Goal: Navigation & Orientation: Understand site structure

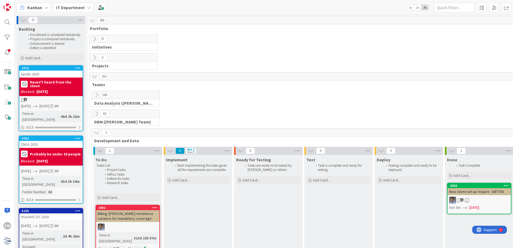
click at [94, 57] on icon at bounding box center [95, 58] width 6 height 6
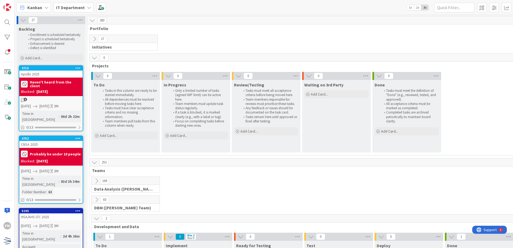
click at [94, 57] on icon at bounding box center [95, 58] width 6 height 6
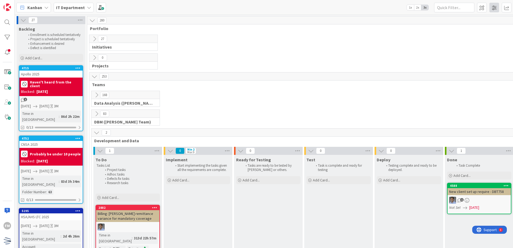
click at [92, 39] on icon at bounding box center [95, 39] width 6 height 6
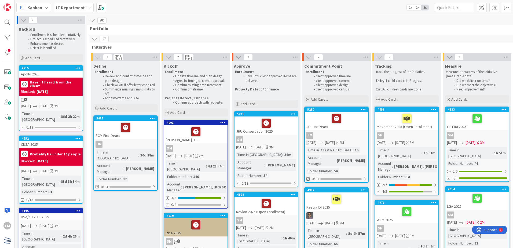
click at [95, 39] on icon at bounding box center [95, 39] width 6 height 6
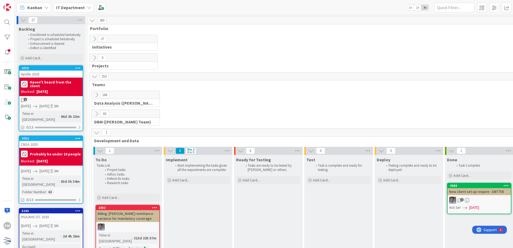
click at [97, 94] on icon at bounding box center [97, 95] width 6 height 6
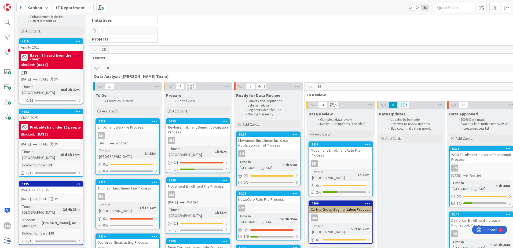
scroll to position [54, 0]
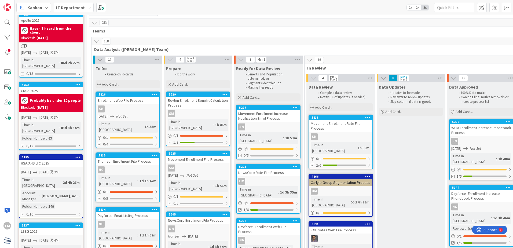
click at [98, 41] on icon at bounding box center [97, 41] width 6 height 6
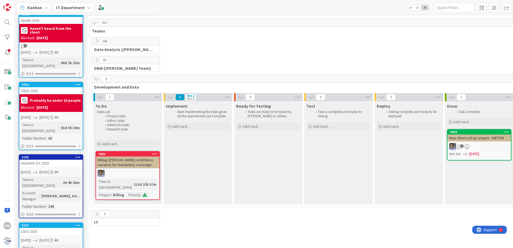
click at [96, 61] on icon at bounding box center [97, 60] width 6 height 6
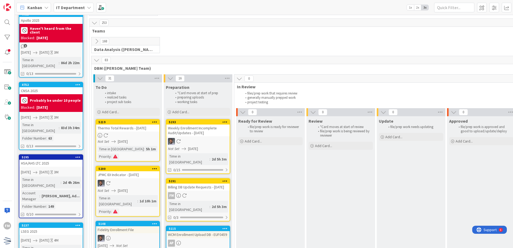
click at [97, 61] on icon at bounding box center [97, 60] width 6 height 6
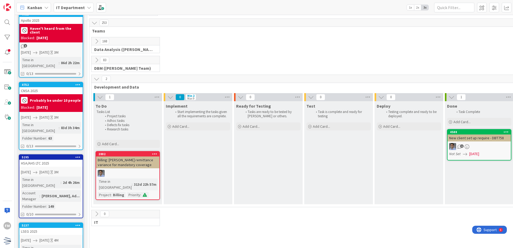
click at [98, 43] on icon at bounding box center [97, 41] width 6 height 6
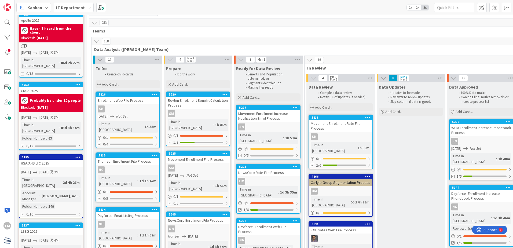
click at [97, 41] on icon at bounding box center [97, 41] width 6 height 6
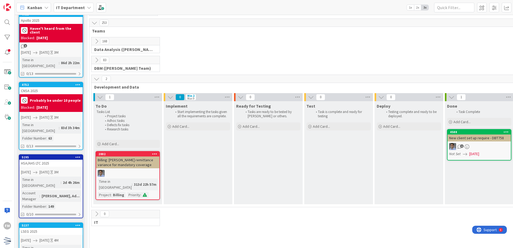
click at [97, 61] on icon at bounding box center [97, 60] width 6 height 6
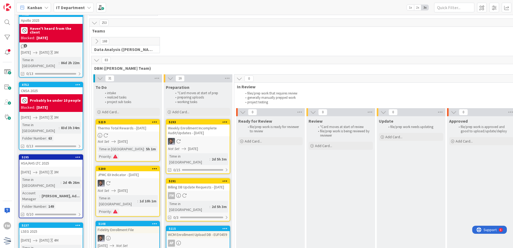
scroll to position [81, 0]
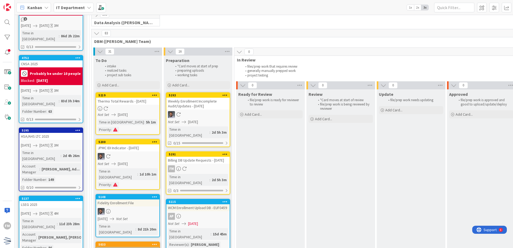
click at [97, 31] on icon at bounding box center [97, 33] width 6 height 6
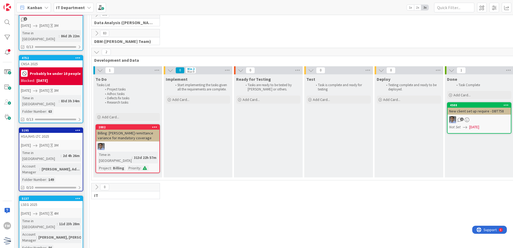
click at [391, 34] on div "83 DBM ([PERSON_NAME] Team)" at bounding box center [303, 38] width 426 height 19
